Goal: Check status: Check status

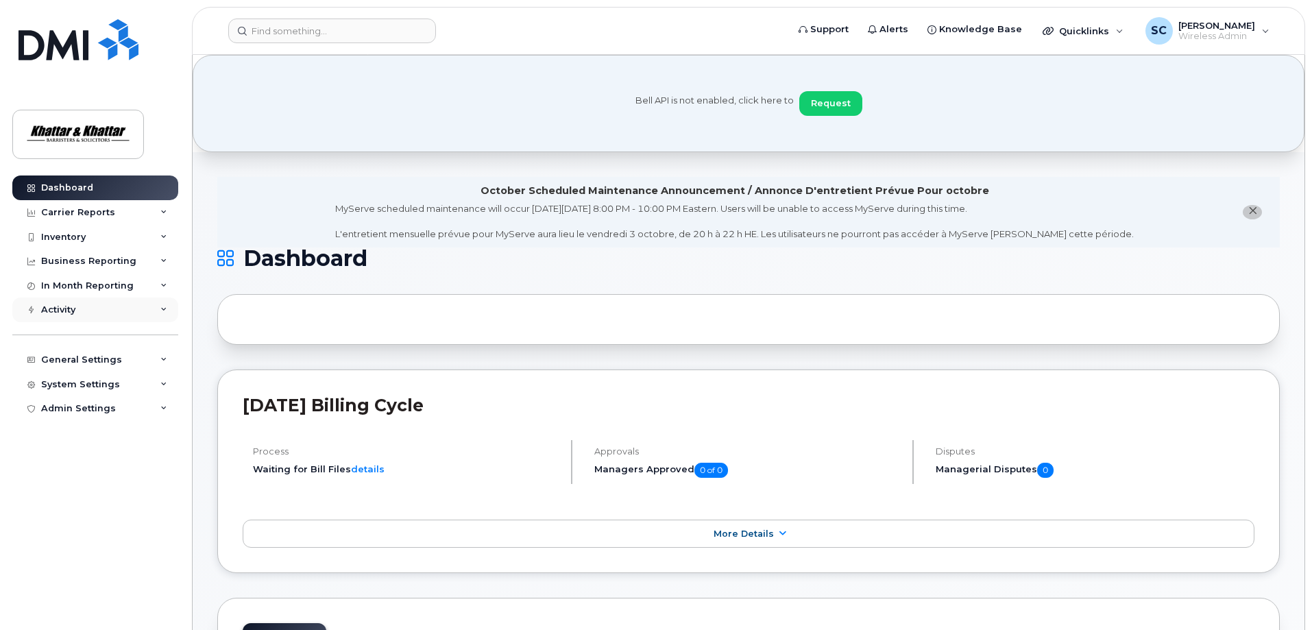
click at [39, 310] on div "Activity" at bounding box center [95, 309] width 166 height 25
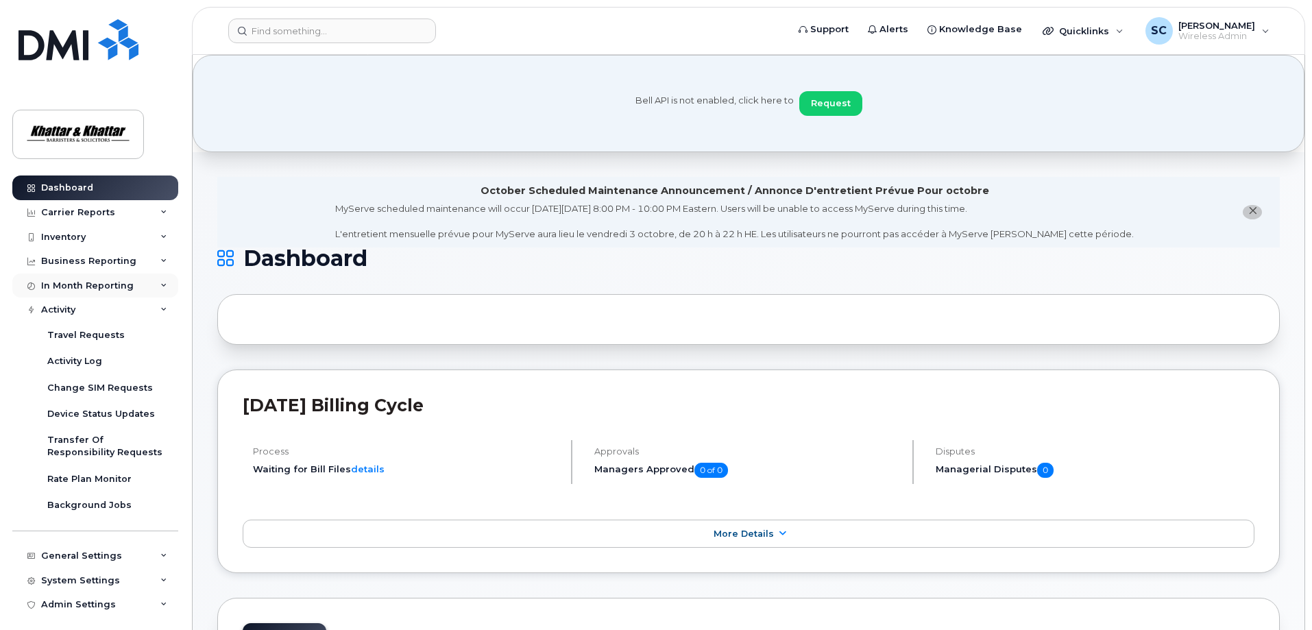
click at [56, 284] on div "In Month Reporting" at bounding box center [87, 285] width 93 height 11
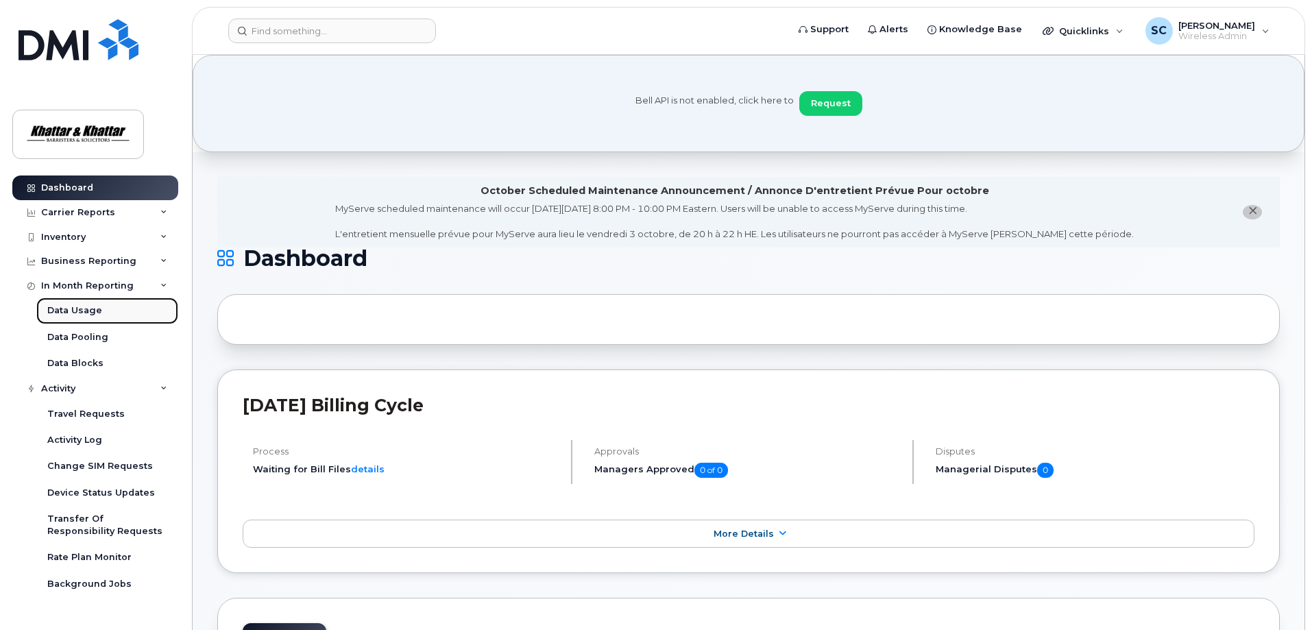
click at [69, 312] on div "Data Usage" at bounding box center [74, 310] width 55 height 12
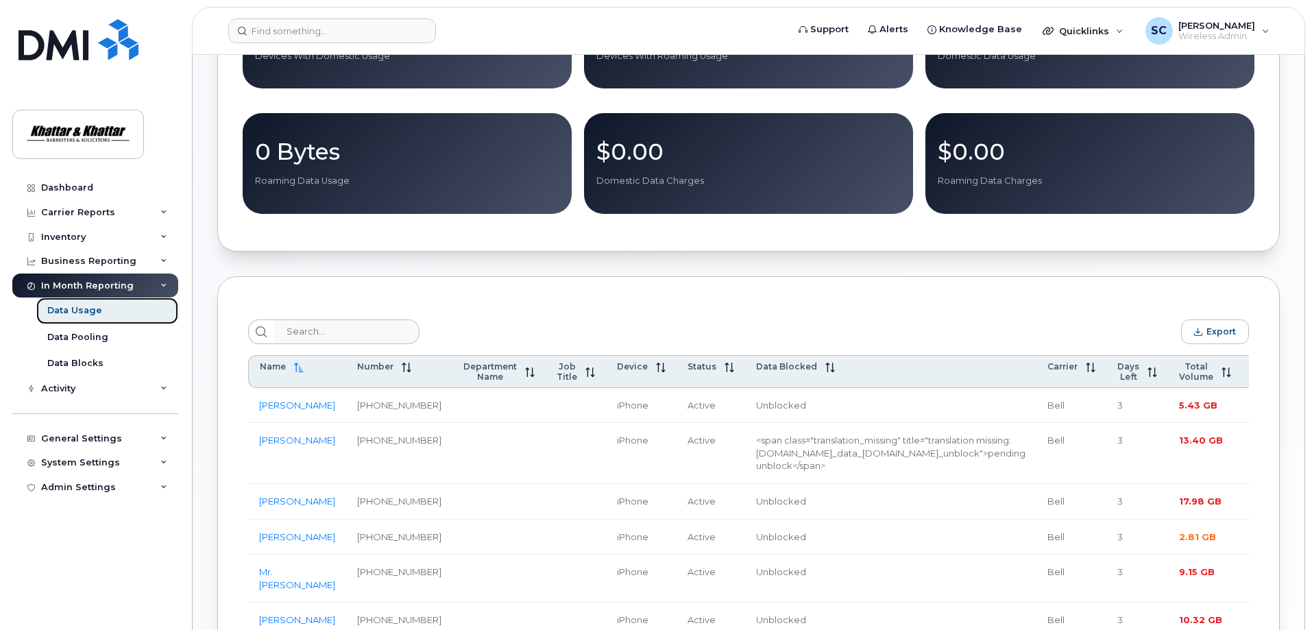
scroll to position [411, 0]
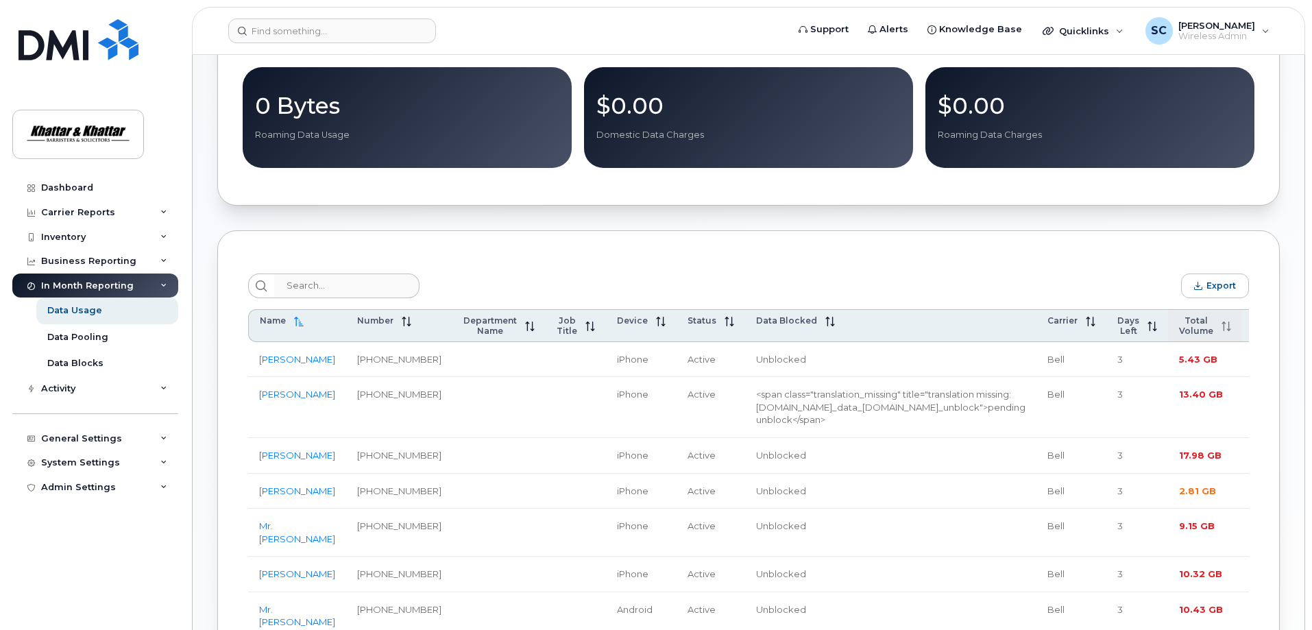
click at [1179, 328] on span "Total Volume" at bounding box center [1196, 325] width 34 height 21
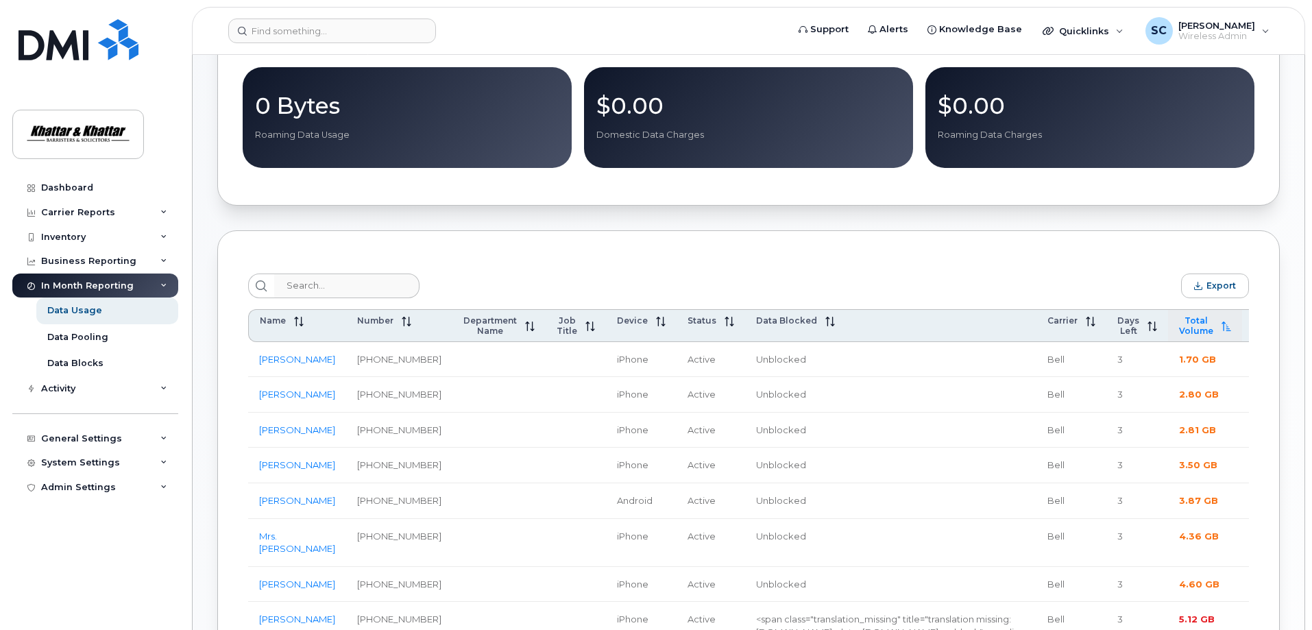
click at [1179, 328] on span "Total Volume" at bounding box center [1196, 325] width 34 height 21
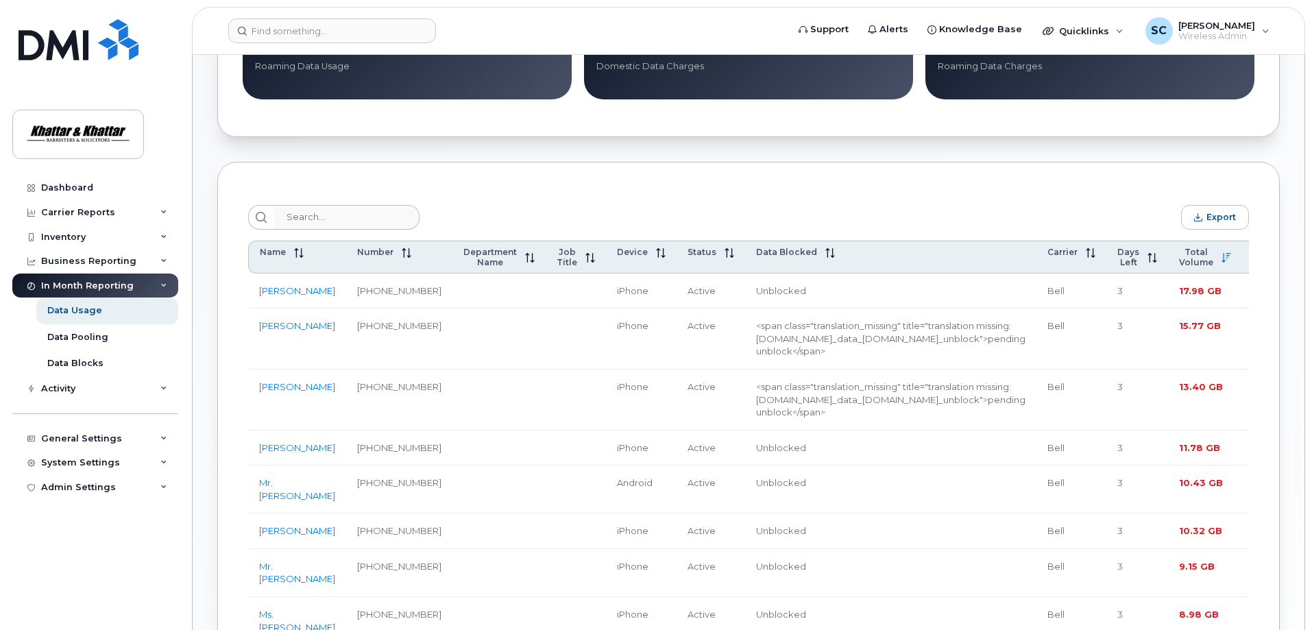
scroll to position [274, 0]
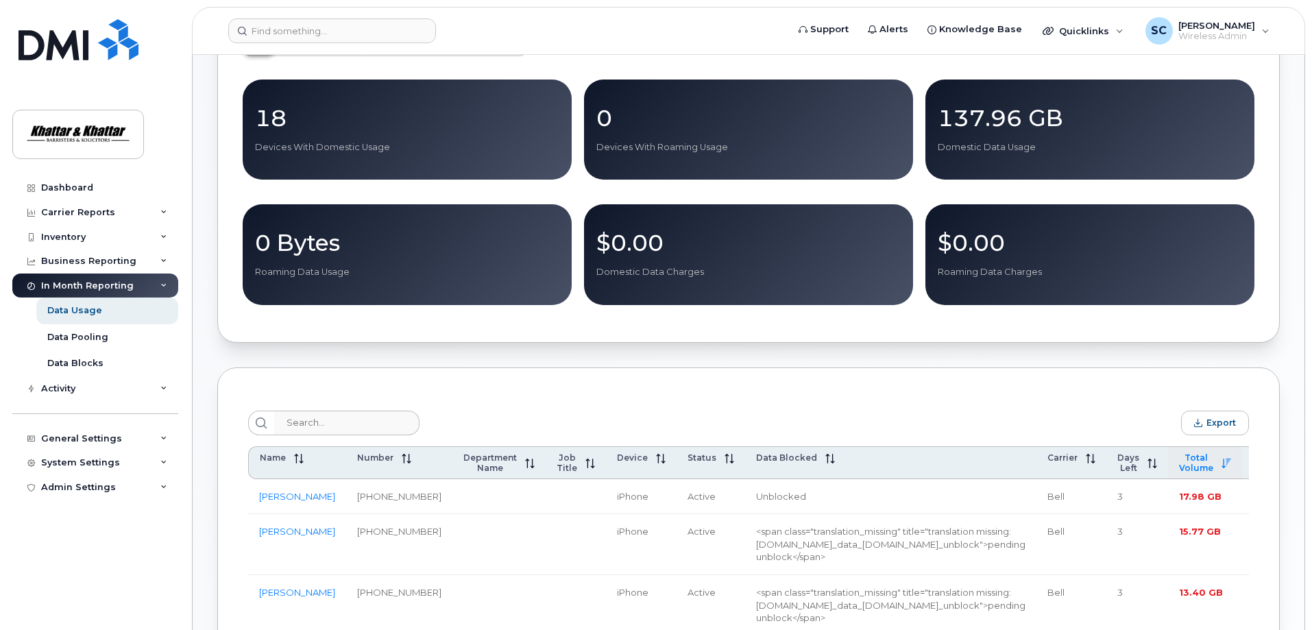
click at [1179, 465] on span "Total Volume" at bounding box center [1196, 462] width 34 height 21
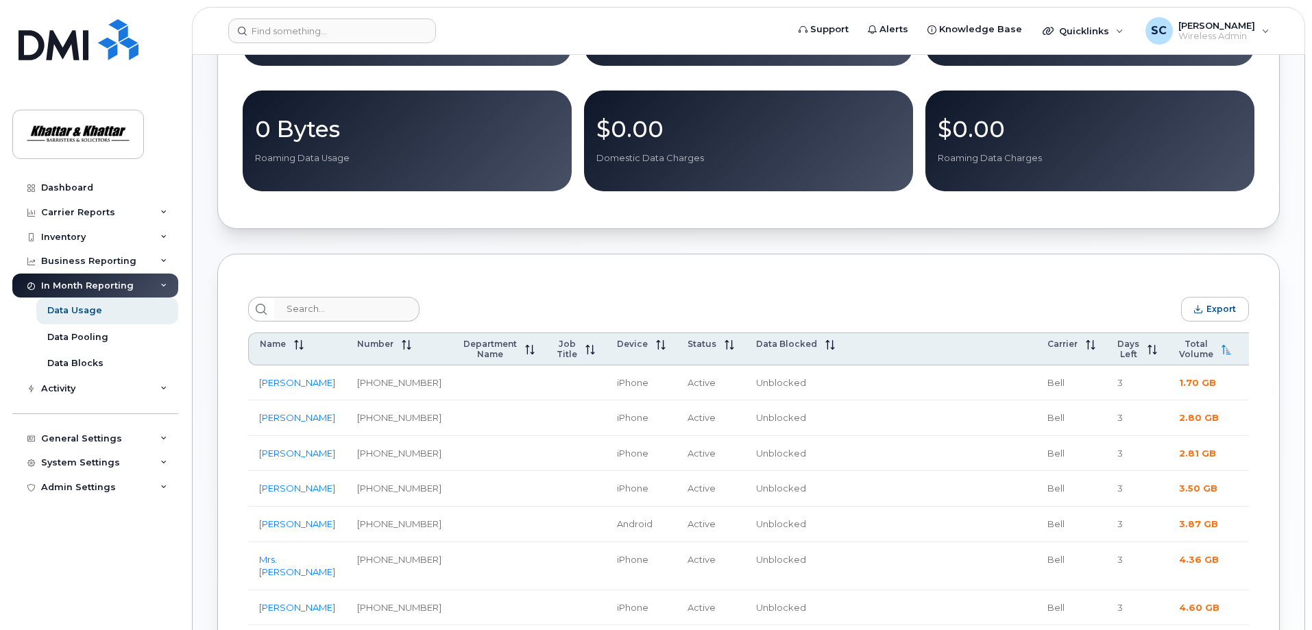
scroll to position [411, 0]
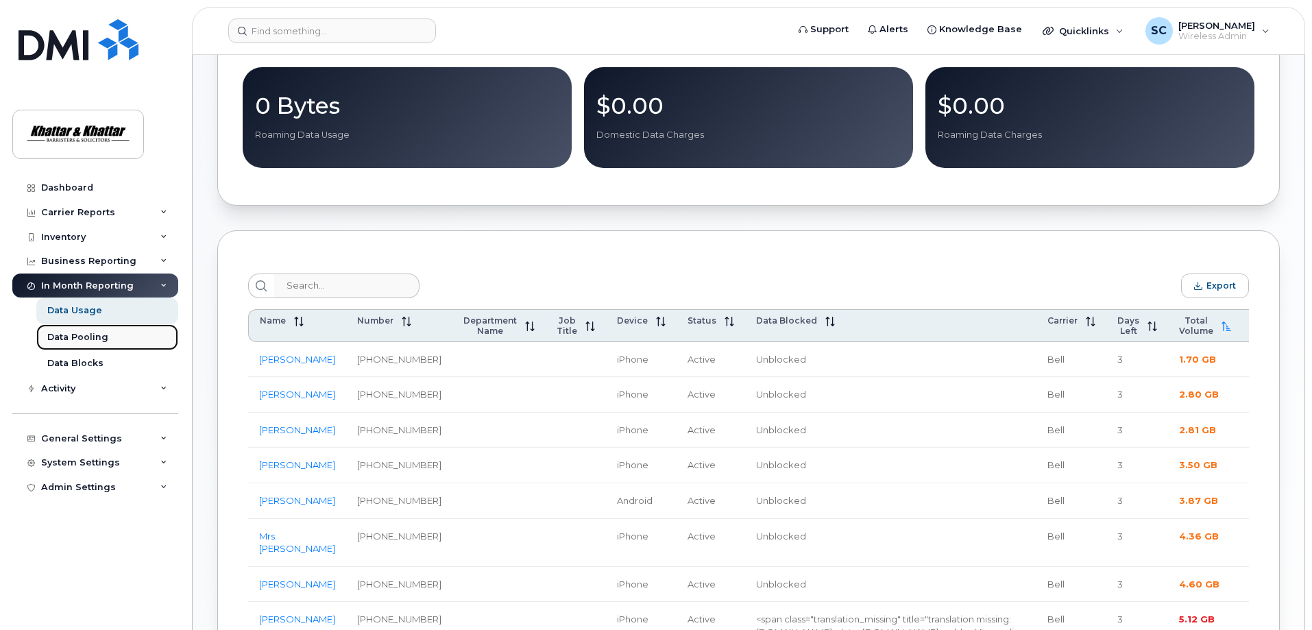
click at [58, 338] on div "Data Pooling" at bounding box center [77, 337] width 61 height 12
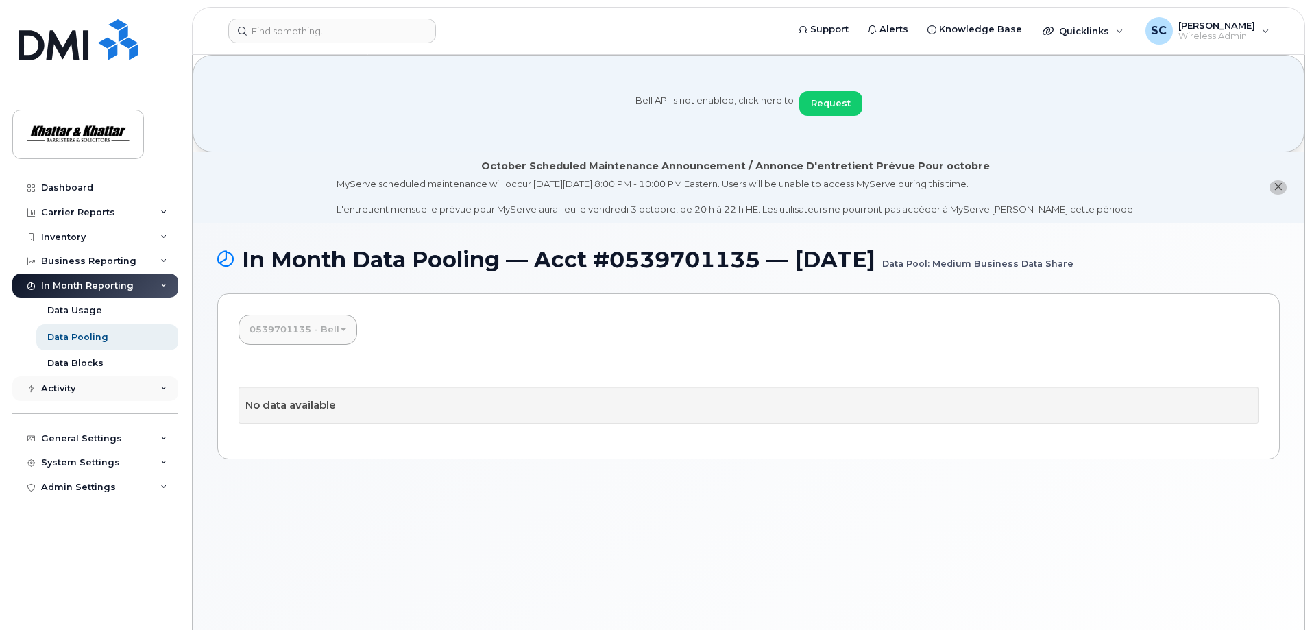
click at [66, 385] on div "Activity" at bounding box center [58, 388] width 34 height 11
